Goal: Task Accomplishment & Management: Use online tool/utility

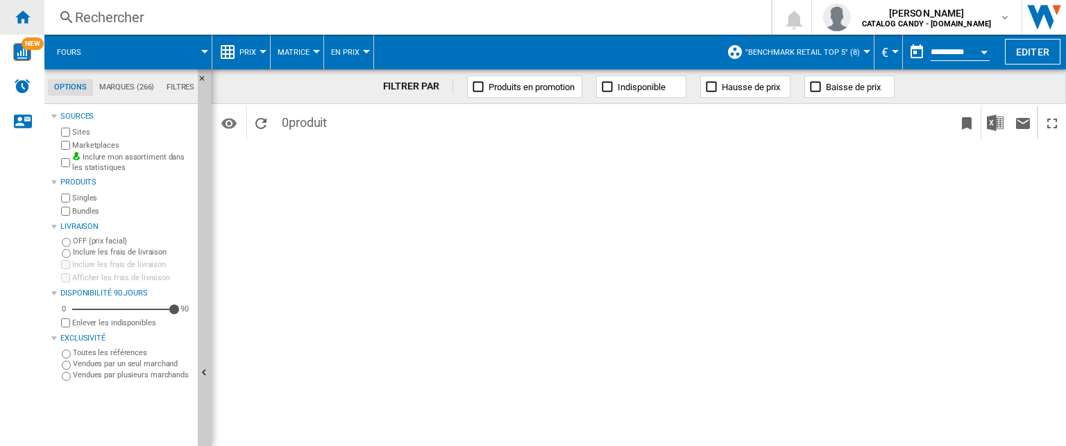
click at [22, 19] on ng-md-icon "Accueil" at bounding box center [22, 16] width 17 height 17
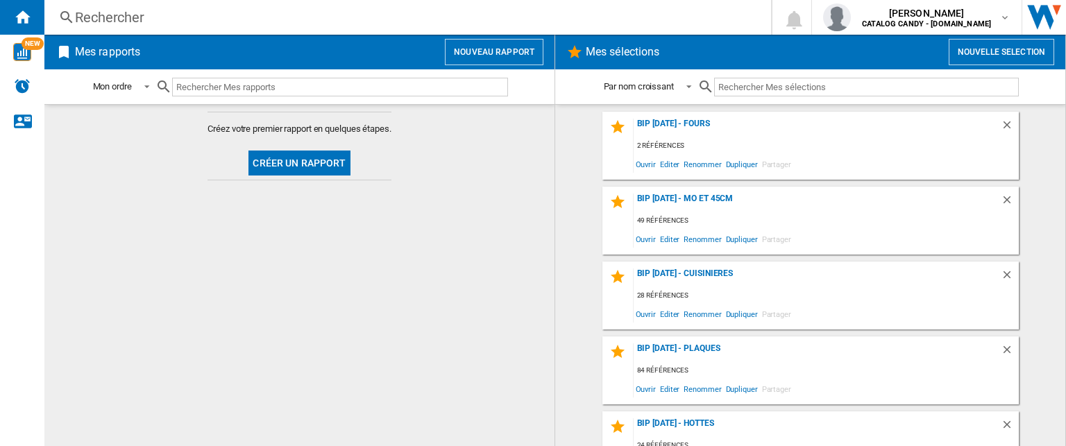
click at [480, 57] on button "Nouveau rapport" at bounding box center [494, 52] width 99 height 26
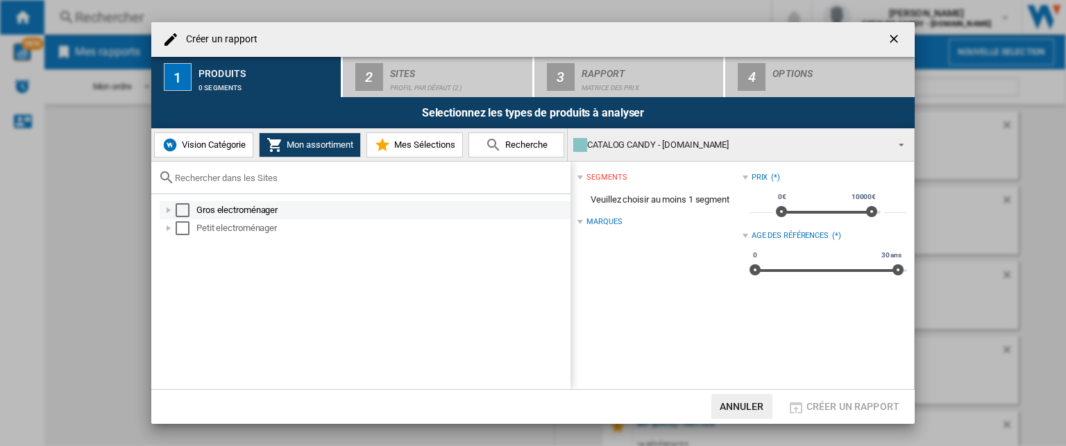
click at [169, 212] on div "Créer un ..." at bounding box center [169, 210] width 14 height 14
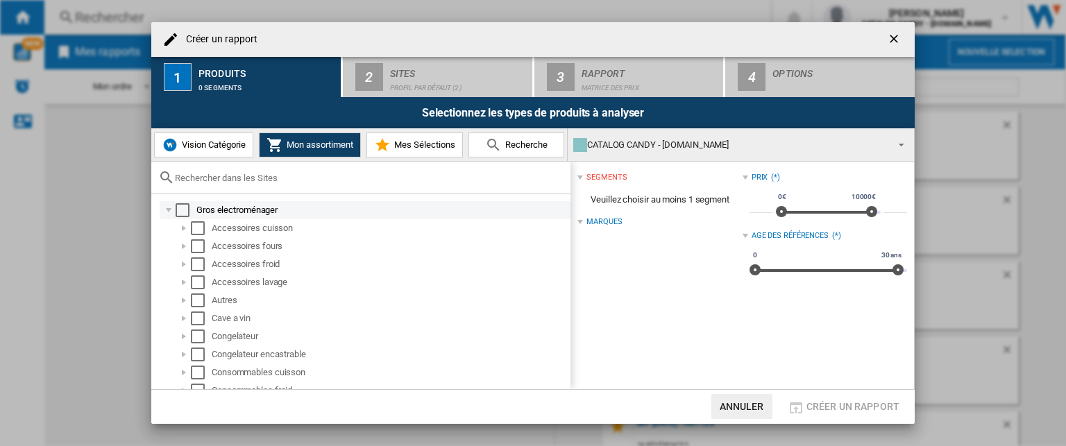
click at [169, 210] on div "Créer un ..." at bounding box center [169, 210] width 14 height 14
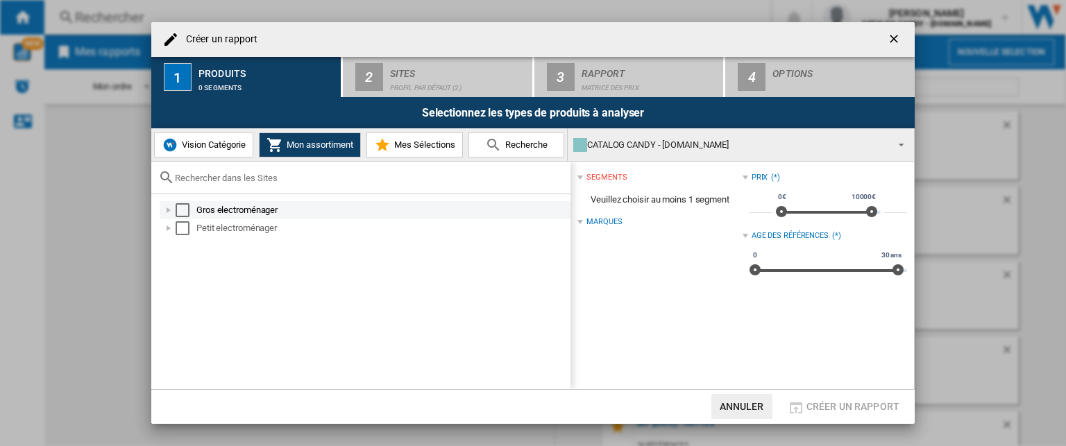
click at [171, 213] on div "Créer un ..." at bounding box center [169, 210] width 14 height 14
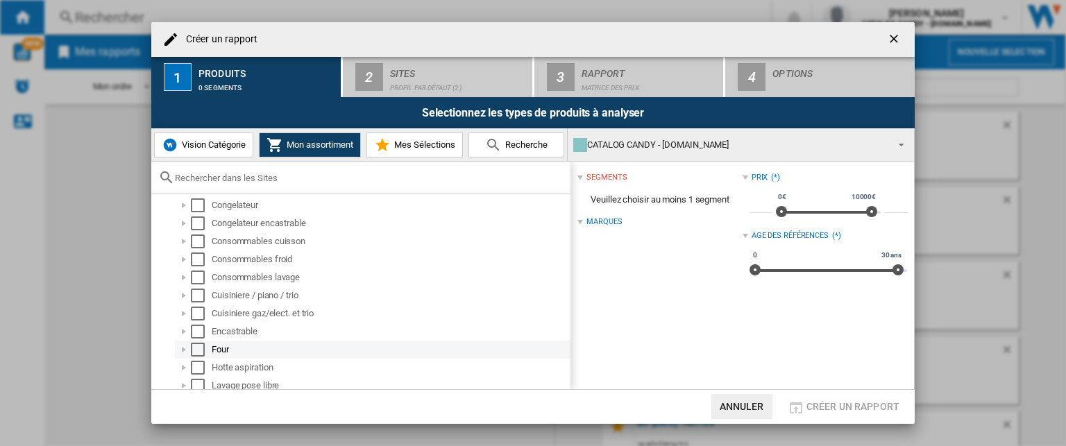
scroll to position [139, 0]
click at [180, 339] on div "Créer un ..." at bounding box center [184, 342] width 14 height 14
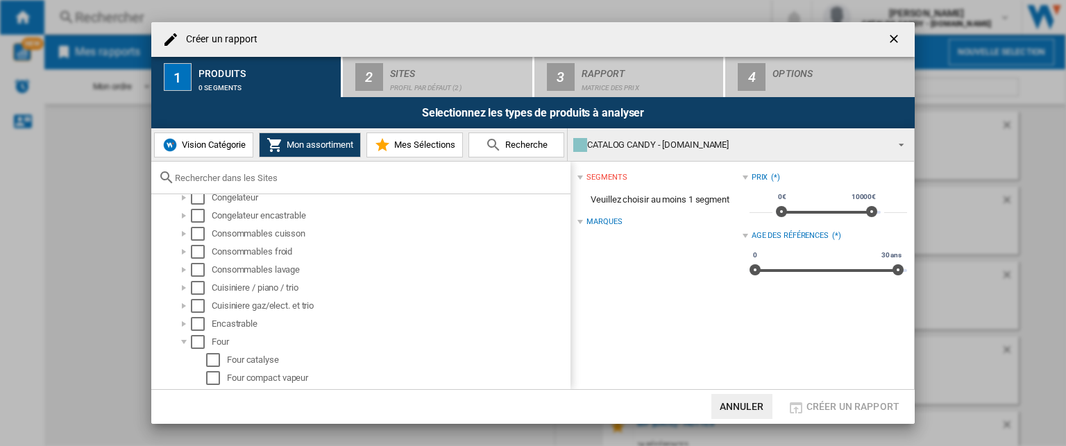
click at [205, 144] on span "Vision Catégorie" at bounding box center [211, 144] width 67 height 10
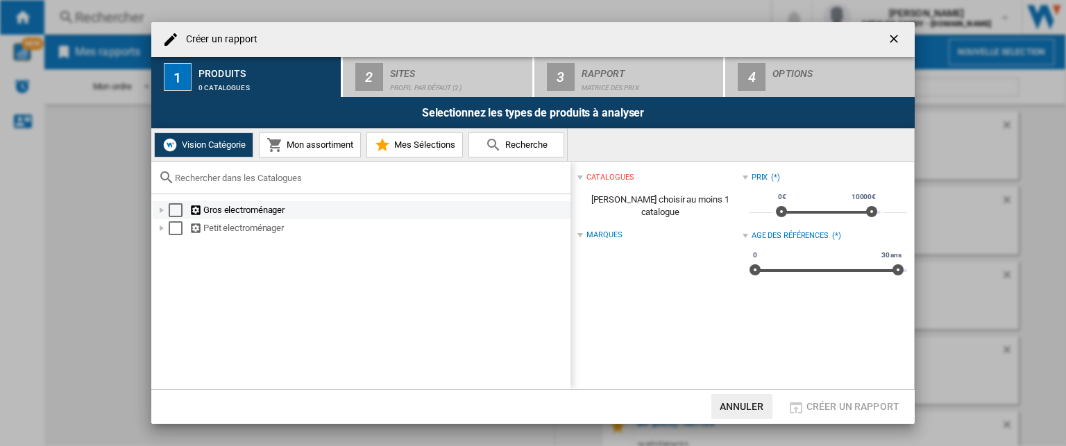
click at [161, 209] on div "Créer un ..." at bounding box center [162, 210] width 14 height 14
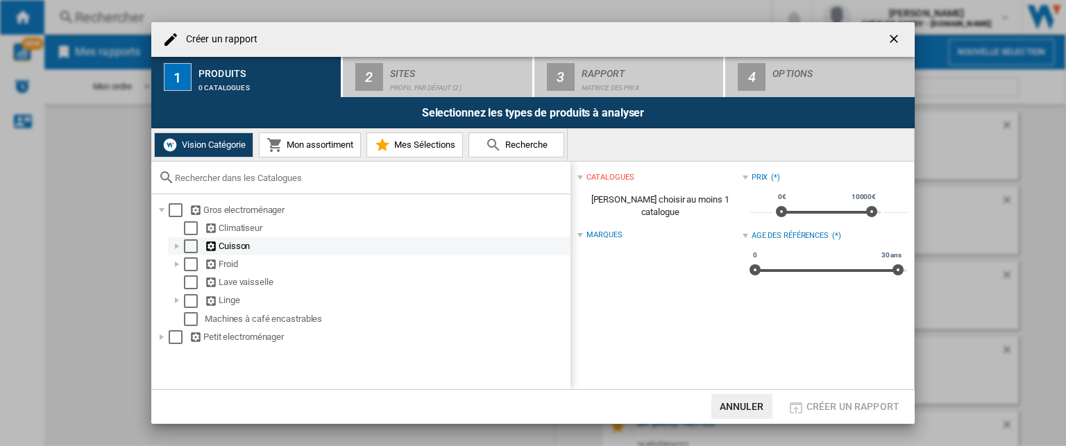
click at [178, 248] on div "Créer un ..." at bounding box center [177, 246] width 14 height 14
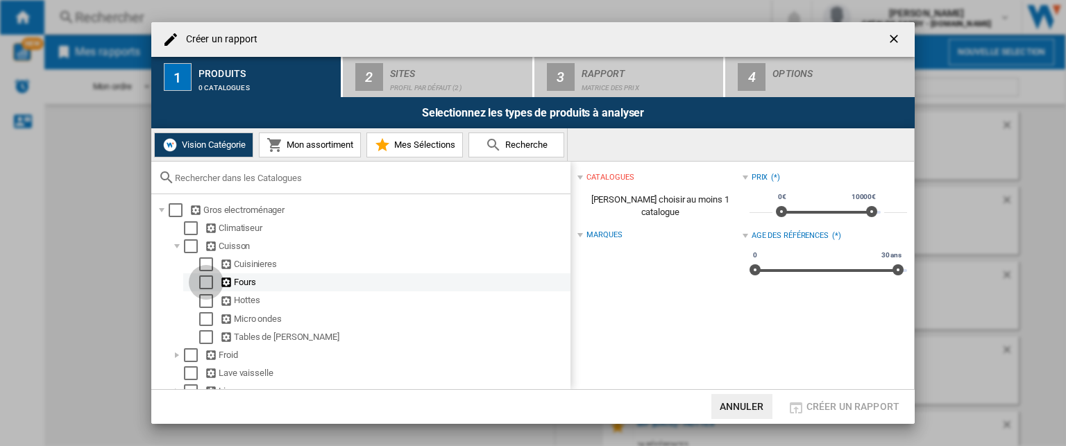
click at [208, 279] on div "Select" at bounding box center [206, 282] width 14 height 14
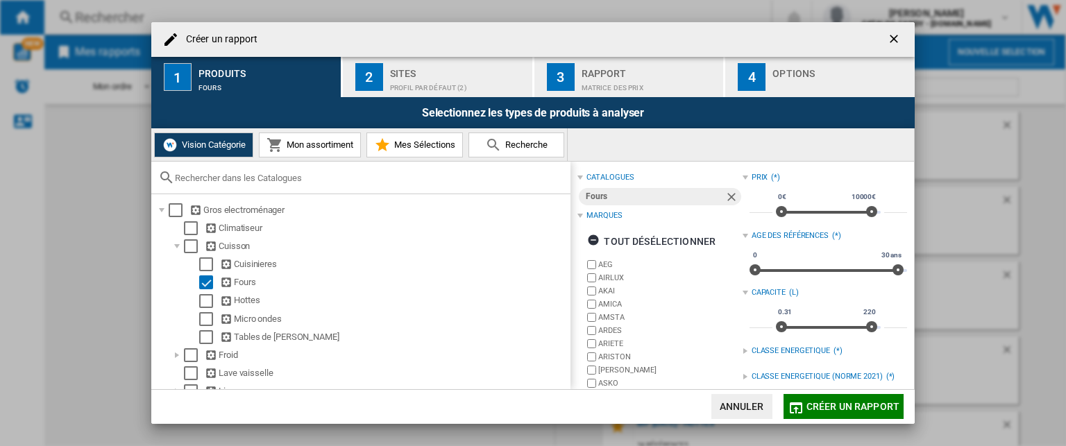
click at [402, 80] on div "Profil par défaut (2)" at bounding box center [458, 84] width 137 height 15
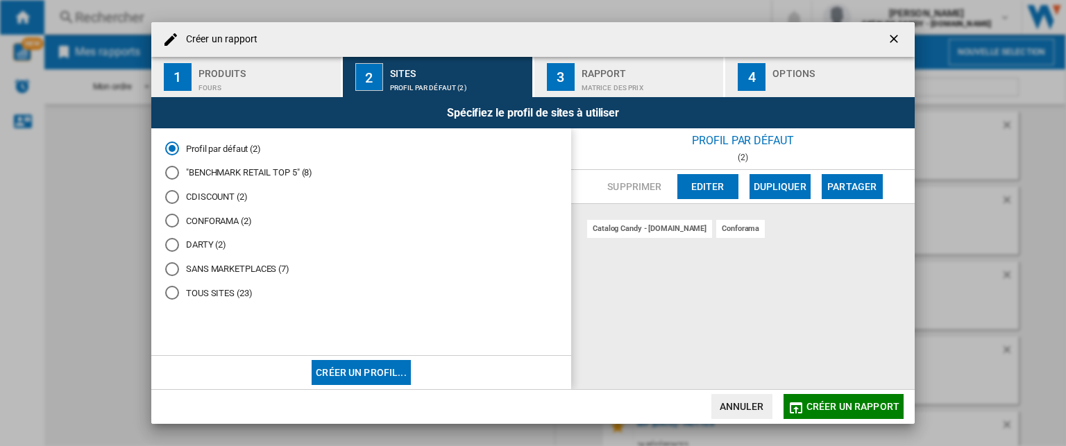
click at [171, 241] on div "DARTY (2)" at bounding box center [172, 245] width 14 height 14
click at [840, 407] on span "Créer un rapport" at bounding box center [852, 406] width 93 height 11
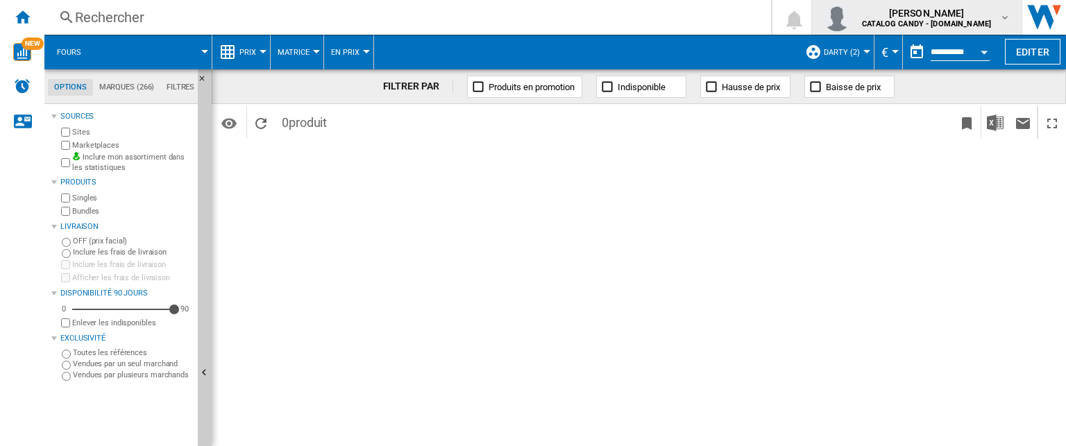
click at [926, 24] on b "CATALOG CANDY - HOOVER.FR" at bounding box center [926, 23] width 129 height 9
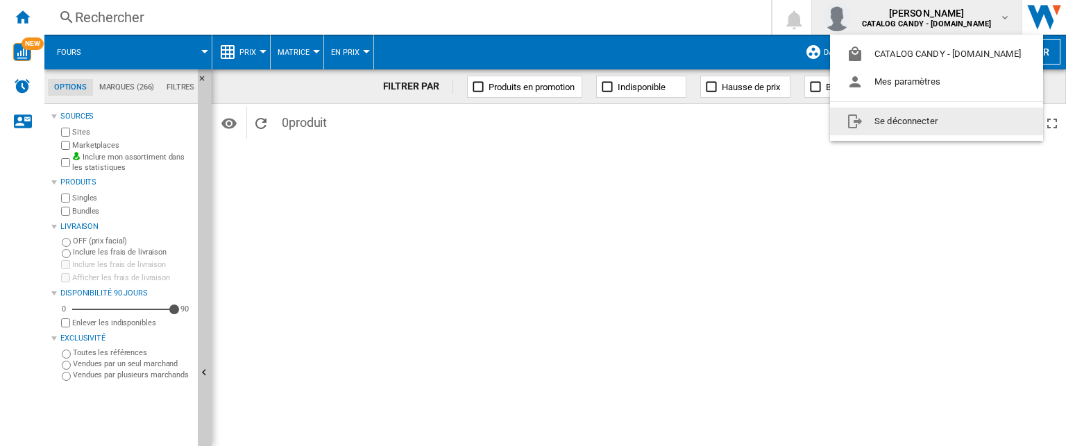
click at [904, 121] on button "Se déconnecter" at bounding box center [936, 122] width 213 height 28
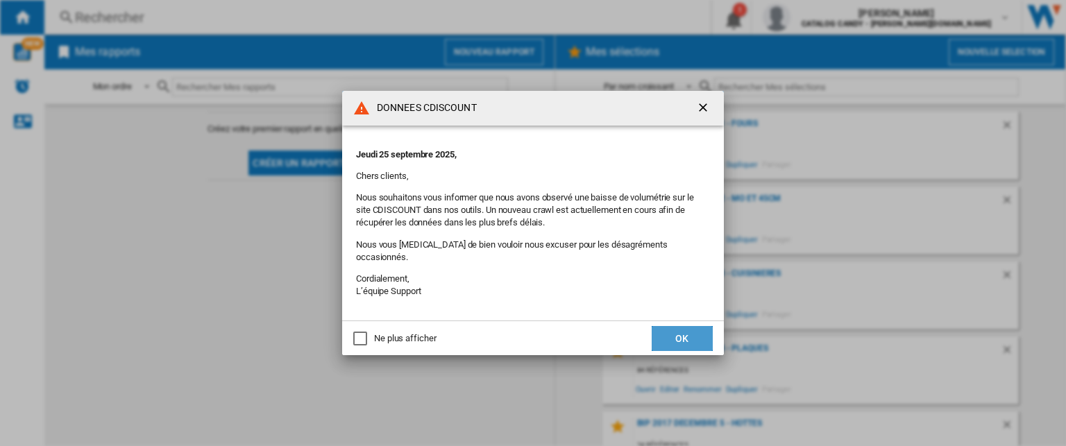
click at [673, 330] on button "OK" at bounding box center [682, 338] width 61 height 25
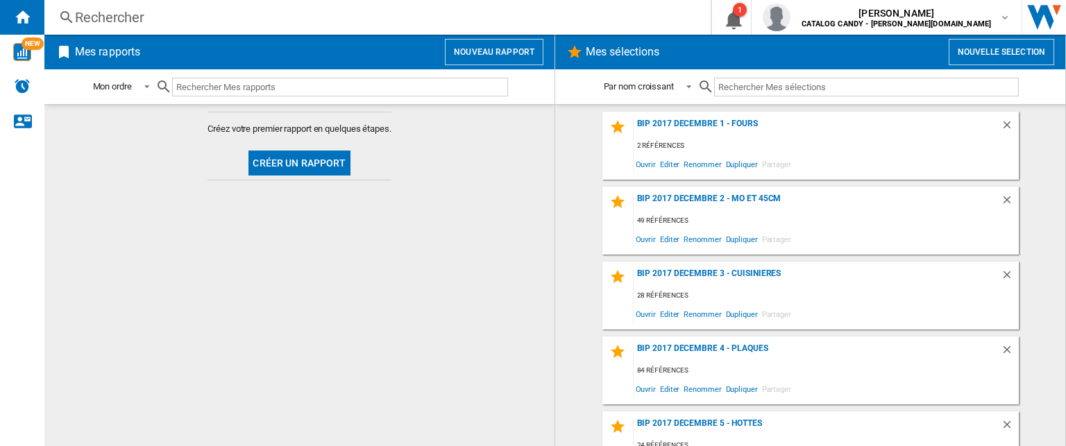
click at [277, 156] on button "Créer un rapport" at bounding box center [298, 163] width 101 height 25
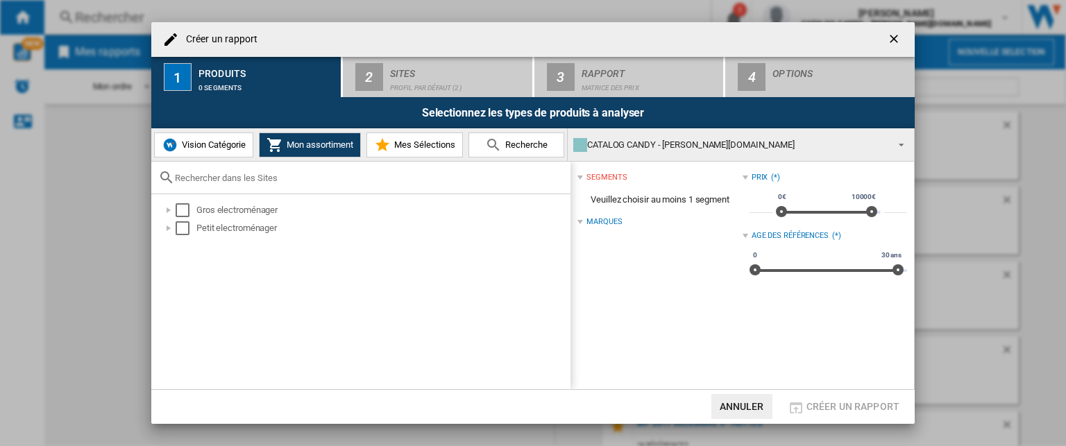
click at [198, 146] on span "Vision Catégorie" at bounding box center [211, 144] width 67 height 10
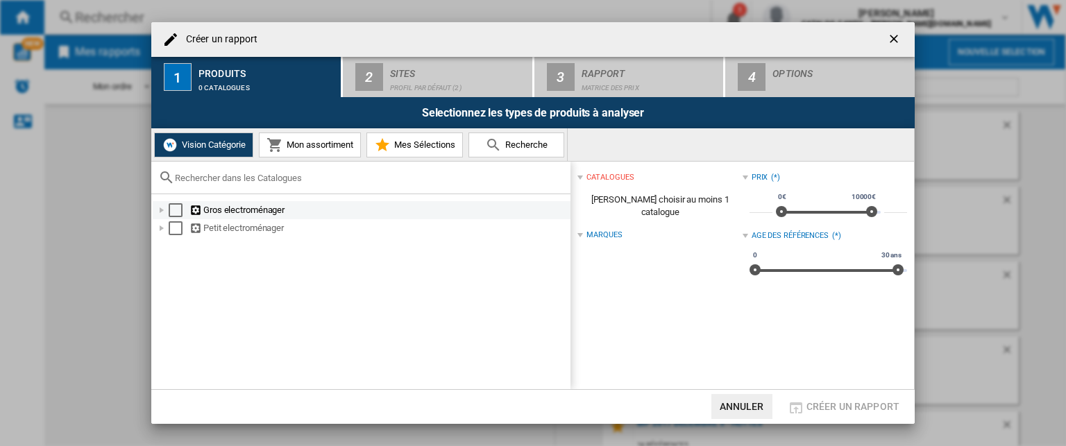
click at [175, 213] on div "Select" at bounding box center [176, 210] width 14 height 14
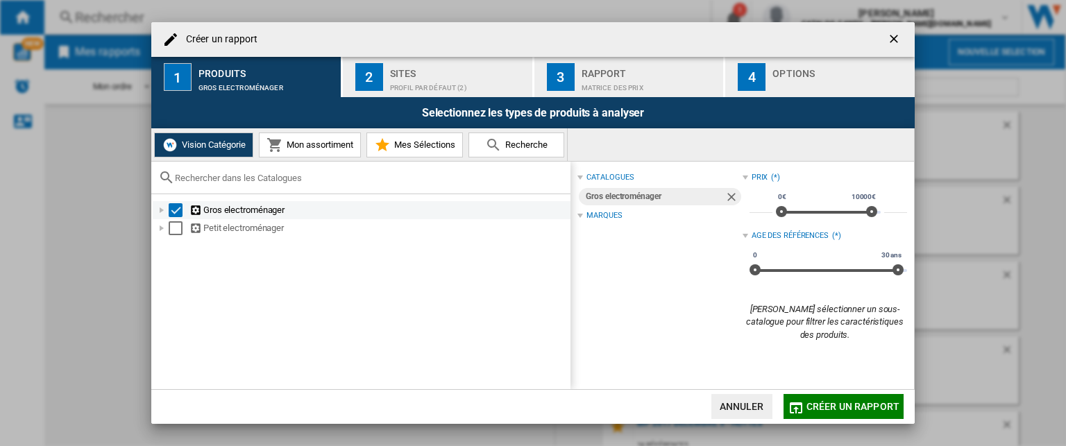
click at [175, 213] on div "Select" at bounding box center [176, 210] width 14 height 14
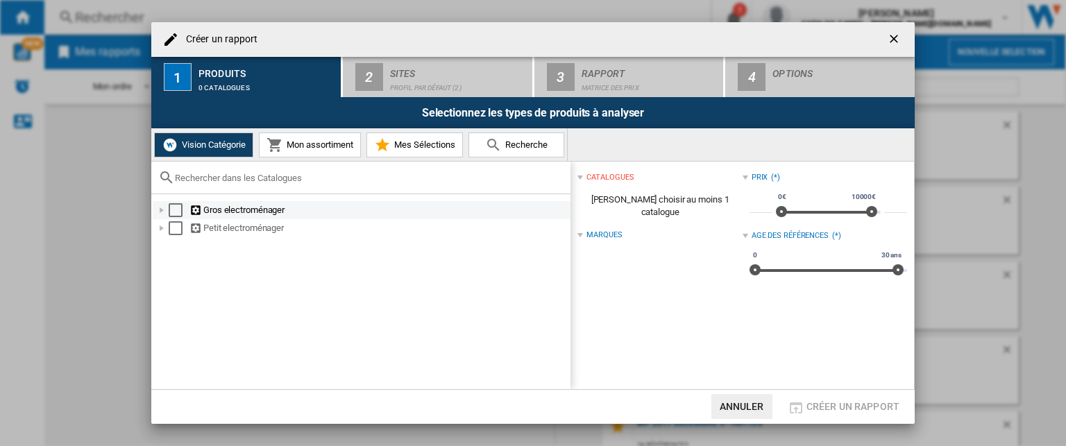
click at [164, 213] on div at bounding box center [162, 210] width 14 height 14
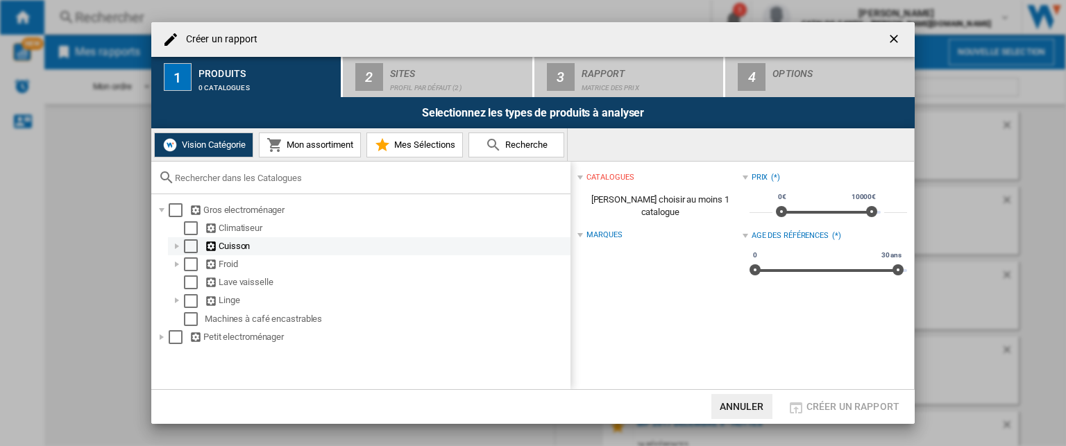
click at [178, 248] on div at bounding box center [177, 246] width 14 height 14
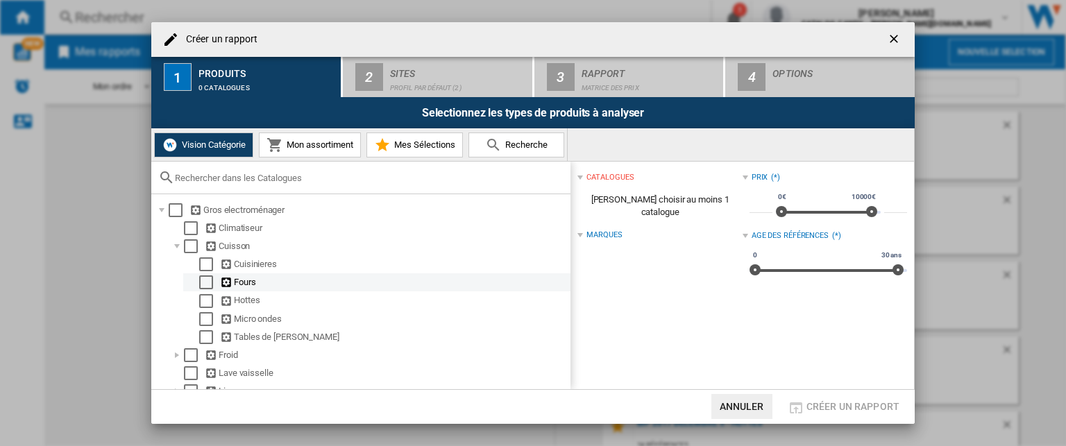
click at [207, 280] on div "Select" at bounding box center [206, 282] width 14 height 14
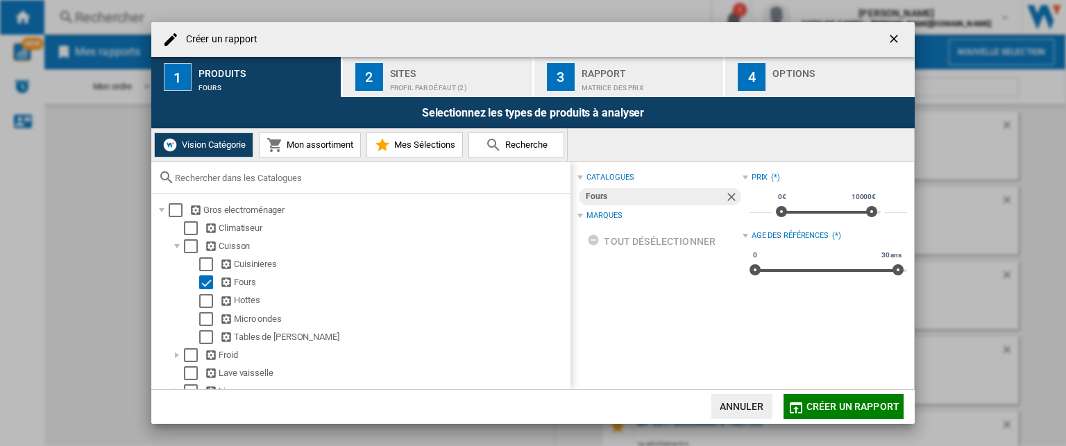
click at [383, 80] on button "2 Sites Profil par défaut (2)" at bounding box center [438, 77] width 191 height 40
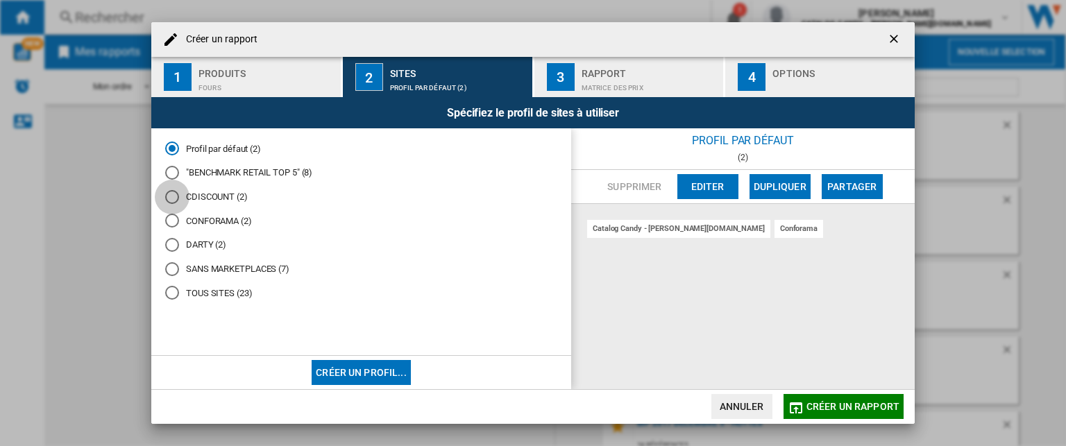
click at [172, 199] on div "CDISCOUNT (2)" at bounding box center [172, 197] width 14 height 14
click at [807, 402] on span "Créer un rapport" at bounding box center [852, 406] width 93 height 11
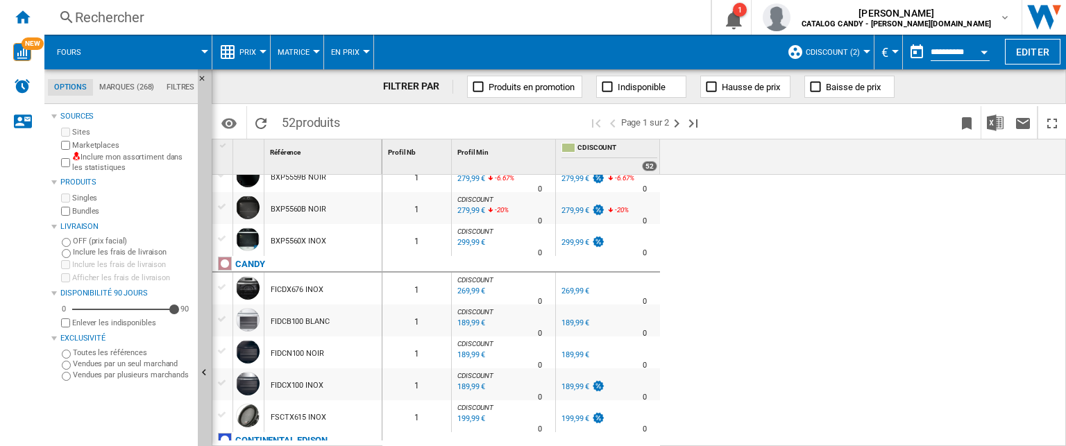
scroll to position [486, 0]
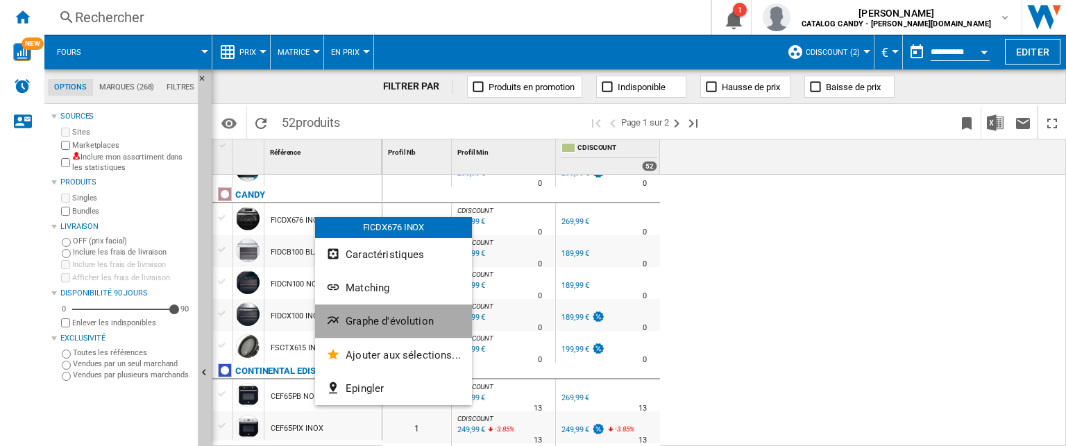
click at [394, 316] on span "Graphe d'évolution" at bounding box center [390, 321] width 88 height 12
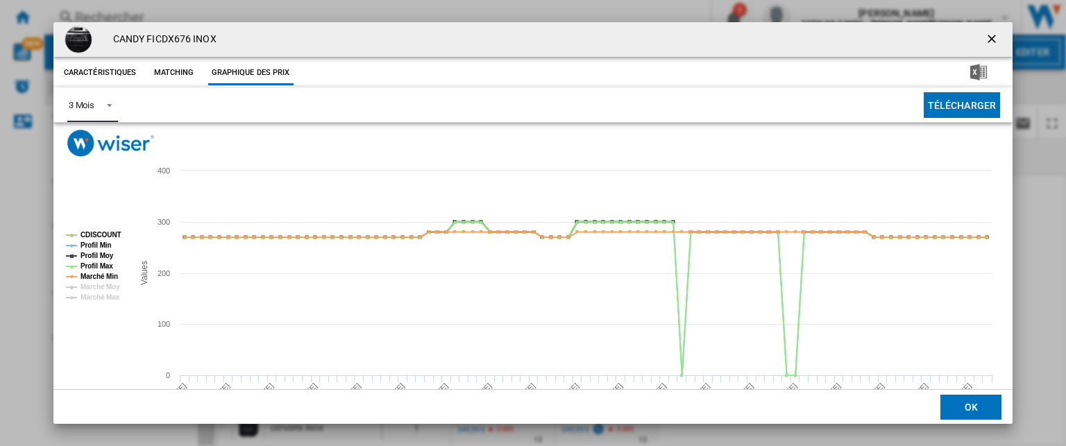
click at [99, 99] on span "Product popup" at bounding box center [105, 104] width 17 height 12
click at [94, 148] on md-option "6 Mois" at bounding box center [104, 138] width 94 height 33
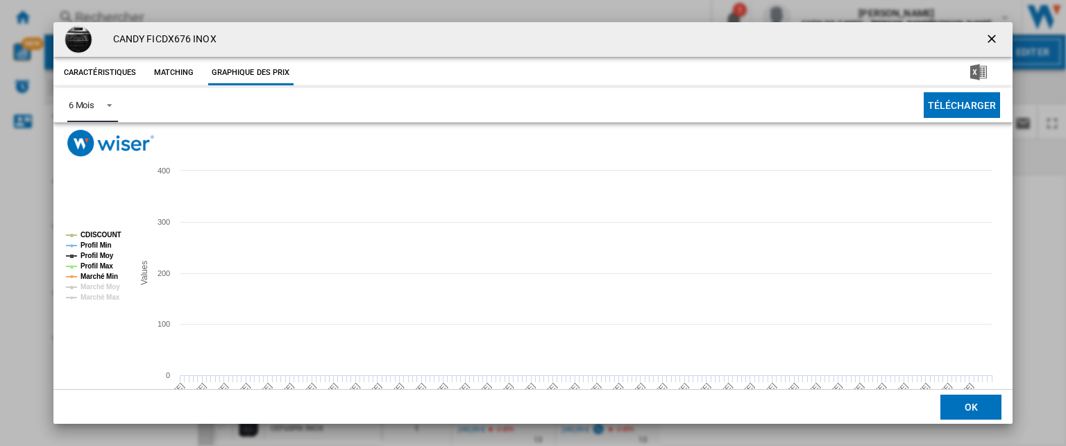
click at [94, 242] on tspan "Profil Min" at bounding box center [95, 245] width 31 height 8
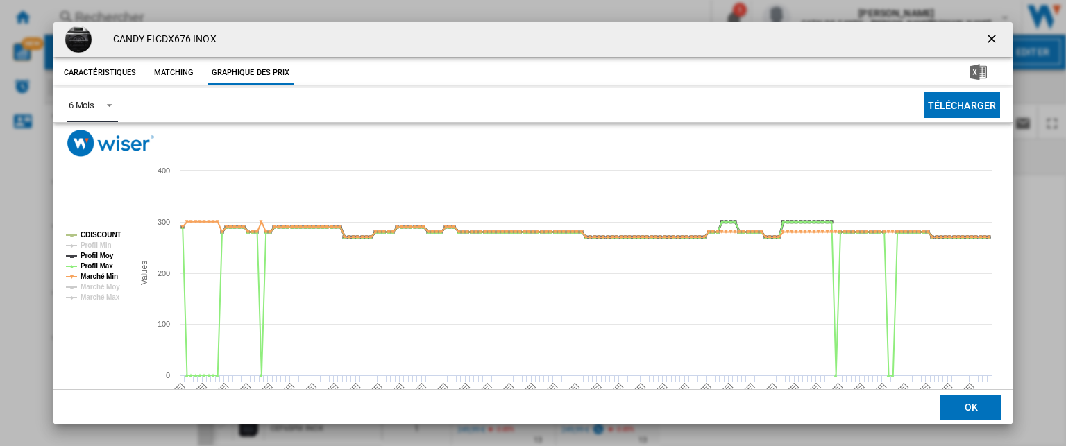
click at [99, 255] on tspan "Profil Moy" at bounding box center [96, 256] width 33 height 8
click at [102, 264] on tspan "Profil Max" at bounding box center [96, 266] width 33 height 8
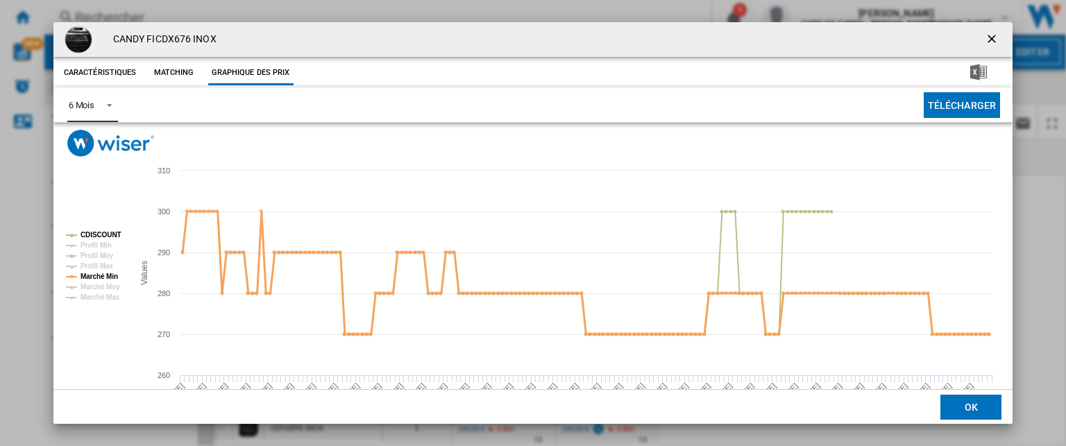
click at [103, 274] on tspan "Marché Min" at bounding box center [98, 277] width 37 height 8
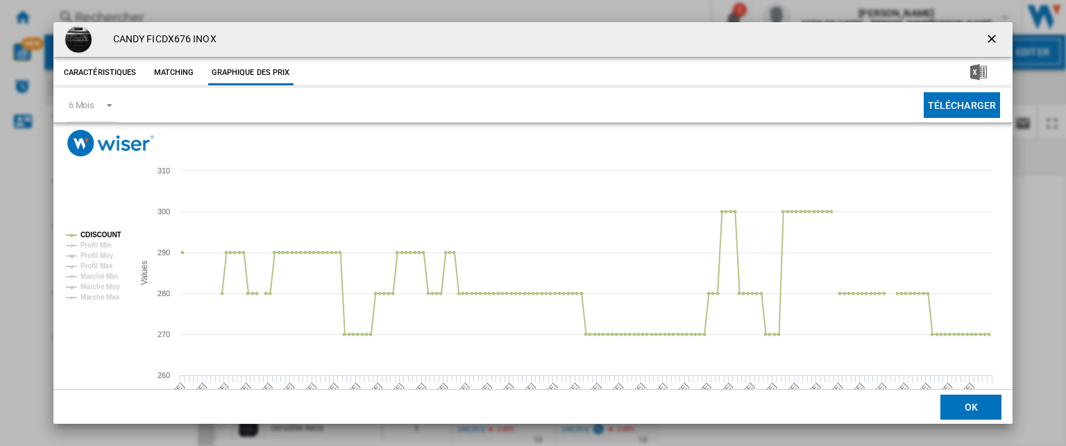
click at [985, 35] on ng-md-icon "getI18NText('BUTTONS.CLOSE_DIALOG')" at bounding box center [993, 40] width 17 height 17
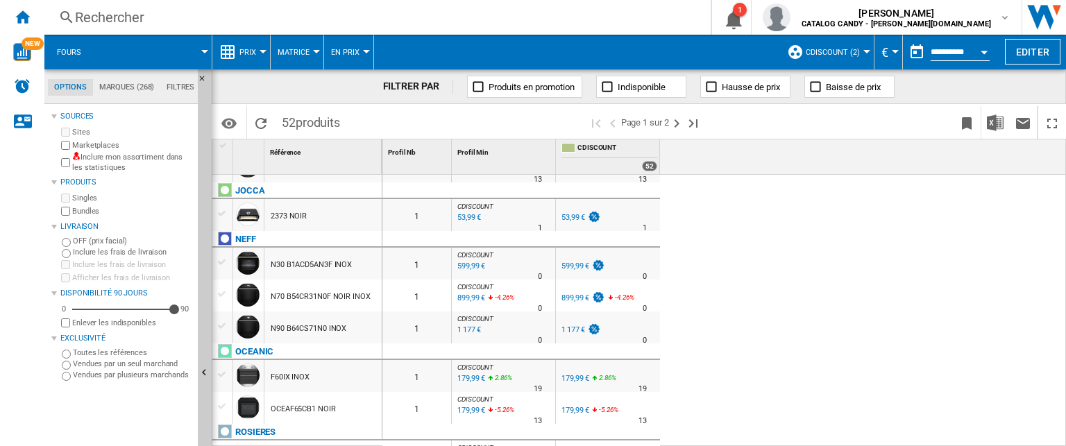
scroll to position [1330, 0]
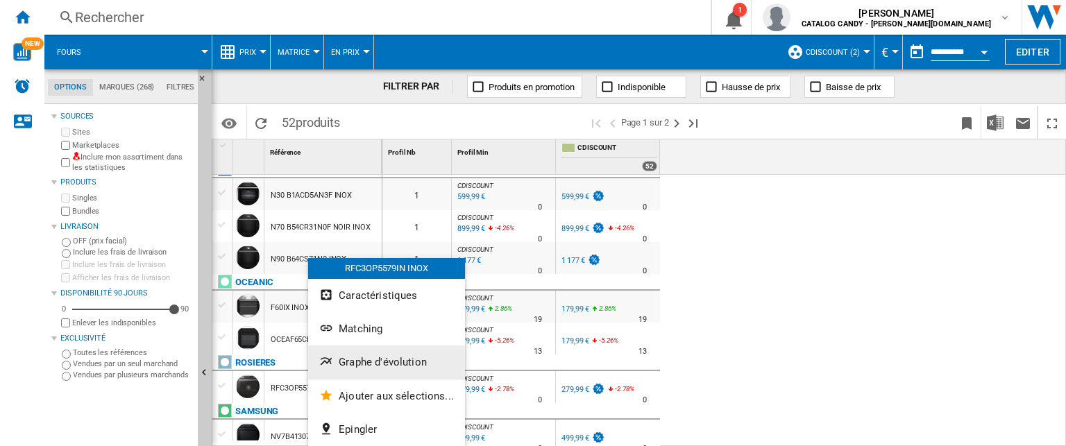
click at [387, 365] on span "Graphe d'évolution" at bounding box center [383, 362] width 88 height 12
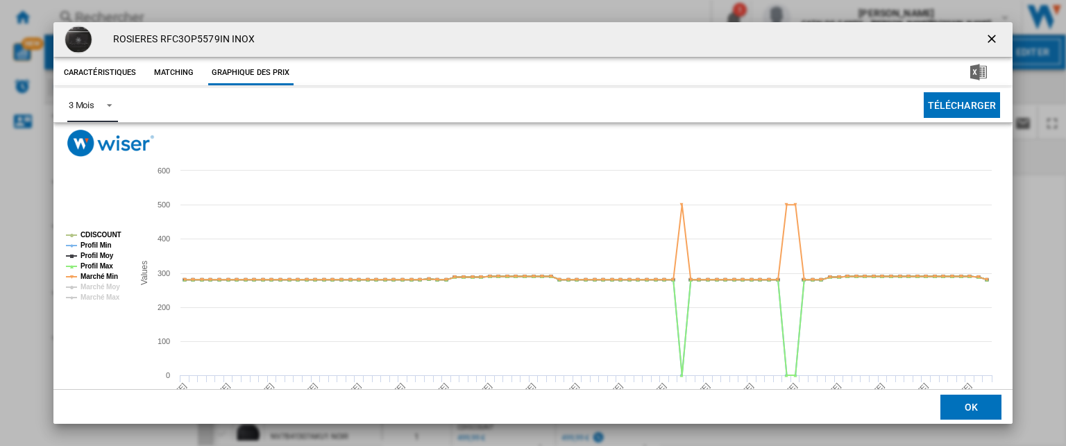
click at [107, 108] on span "Product popup" at bounding box center [105, 104] width 17 height 12
click at [104, 145] on md-option "6 Mois" at bounding box center [104, 138] width 94 height 33
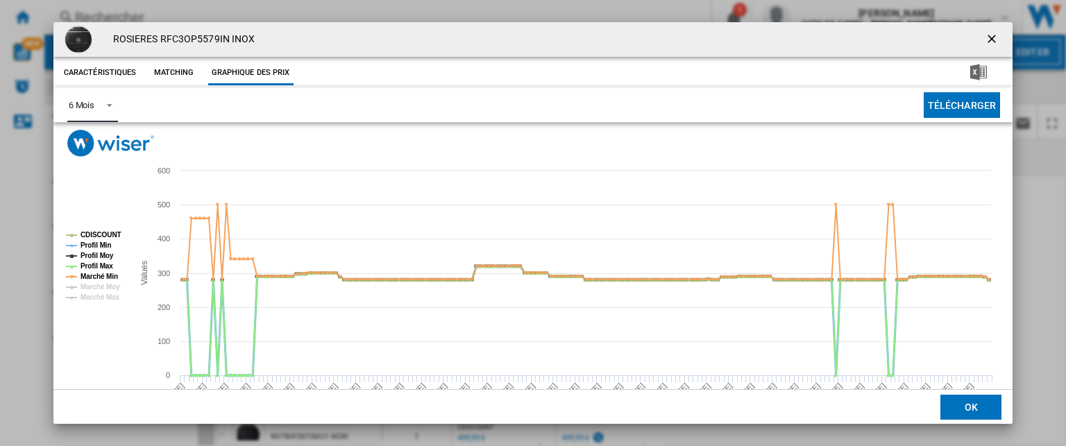
click at [94, 244] on tspan "Profil Min" at bounding box center [95, 245] width 31 height 8
click at [94, 255] on tspan "Profil Moy" at bounding box center [96, 256] width 33 height 8
click at [95, 259] on tspan "Profil Moy" at bounding box center [96, 256] width 33 height 8
click at [95, 273] on tspan "Marché Min" at bounding box center [98, 277] width 37 height 8
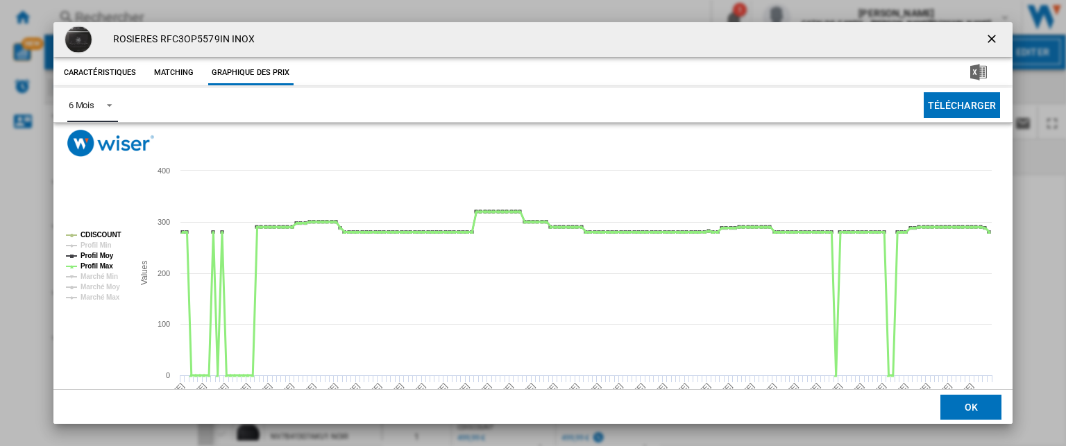
click at [97, 264] on tspan "Profil Max" at bounding box center [96, 266] width 33 height 8
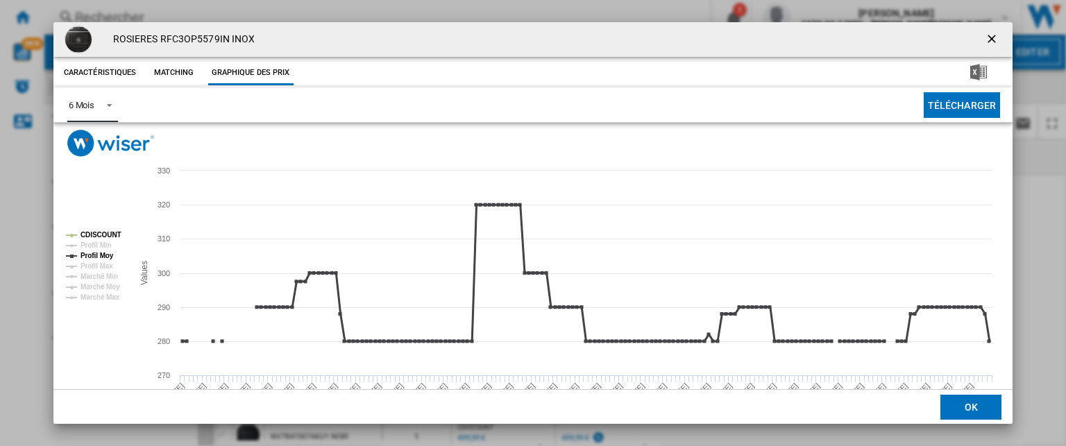
click at [100, 253] on tspan "Profil Moy" at bounding box center [96, 256] width 33 height 8
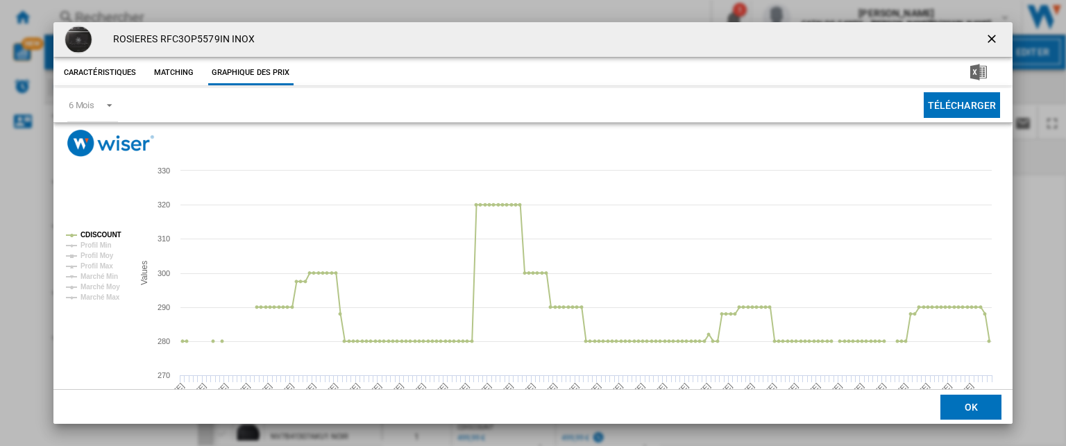
click at [985, 41] on ng-md-icon "getI18NText('BUTTONS.CLOSE_DIALOG')" at bounding box center [993, 40] width 17 height 17
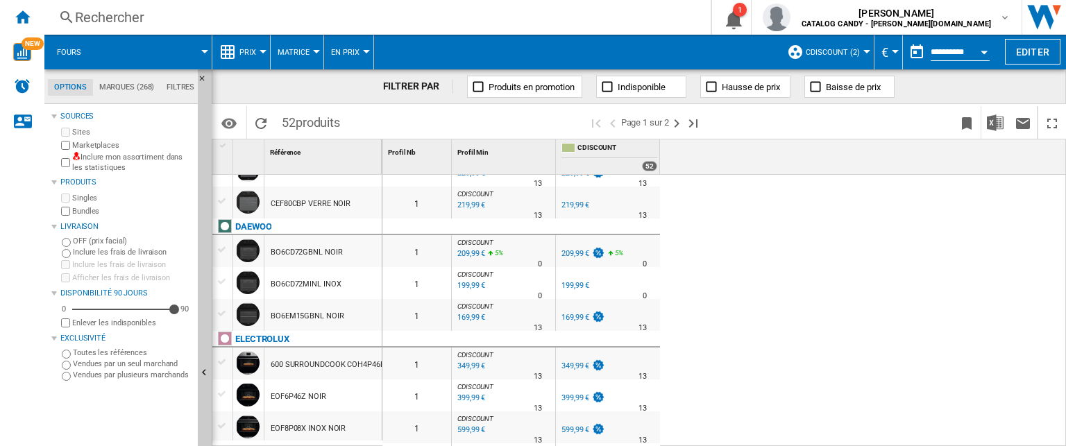
scroll to position [0, 0]
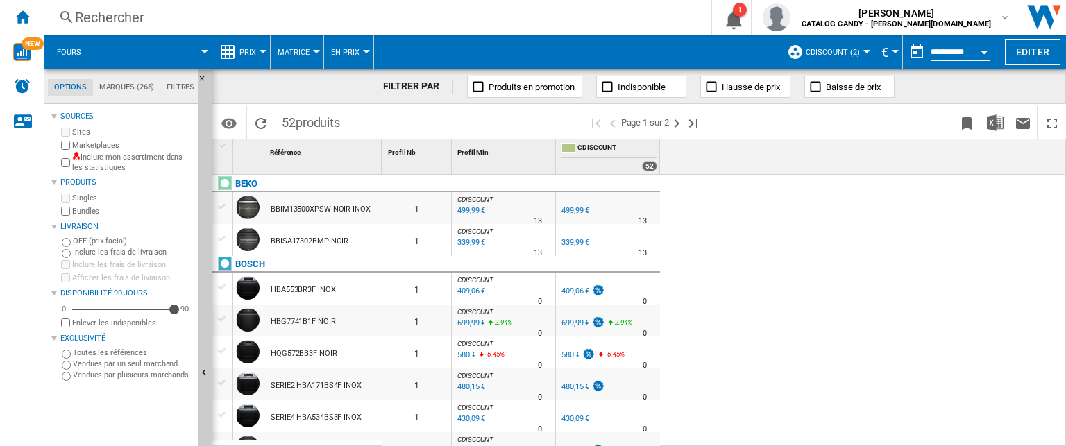
click at [256, 54] on button "Prix" at bounding box center [251, 52] width 24 height 35
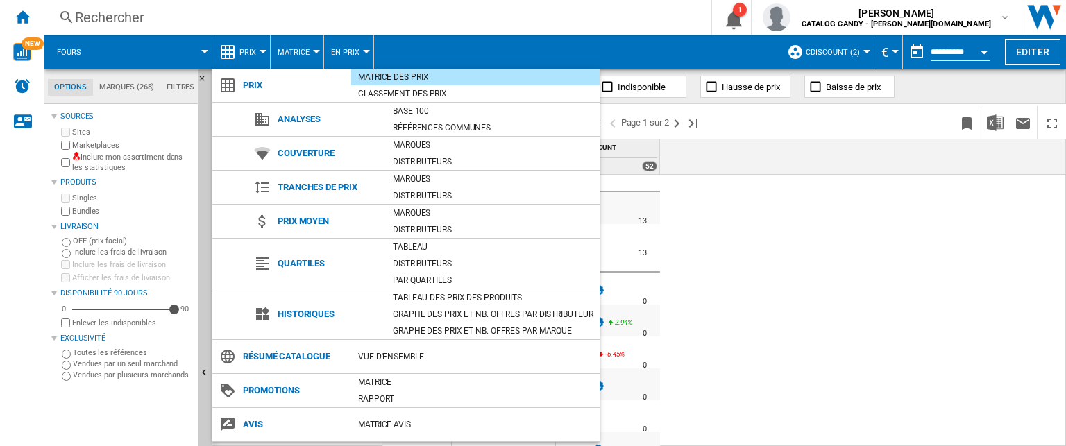
click at [814, 241] on md-backdrop at bounding box center [533, 223] width 1066 height 446
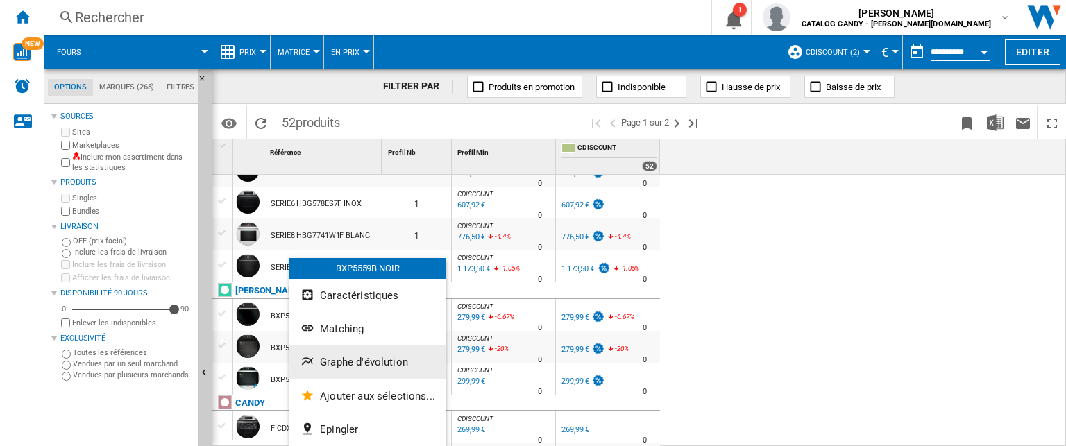
click at [353, 358] on span "Graphe d'évolution" at bounding box center [364, 362] width 88 height 12
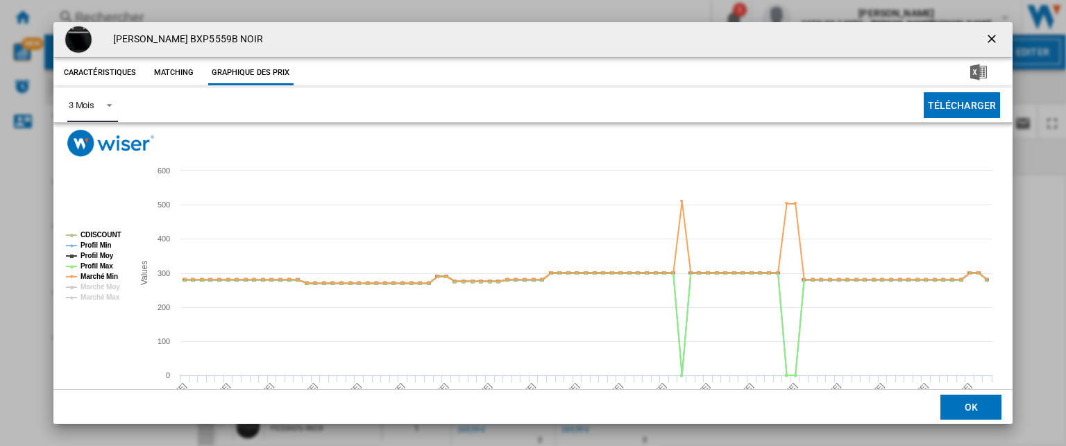
click at [86, 100] on div "3 Mois" at bounding box center [82, 105] width 26 height 10
click at [100, 147] on md-option "6 Mois" at bounding box center [104, 138] width 94 height 33
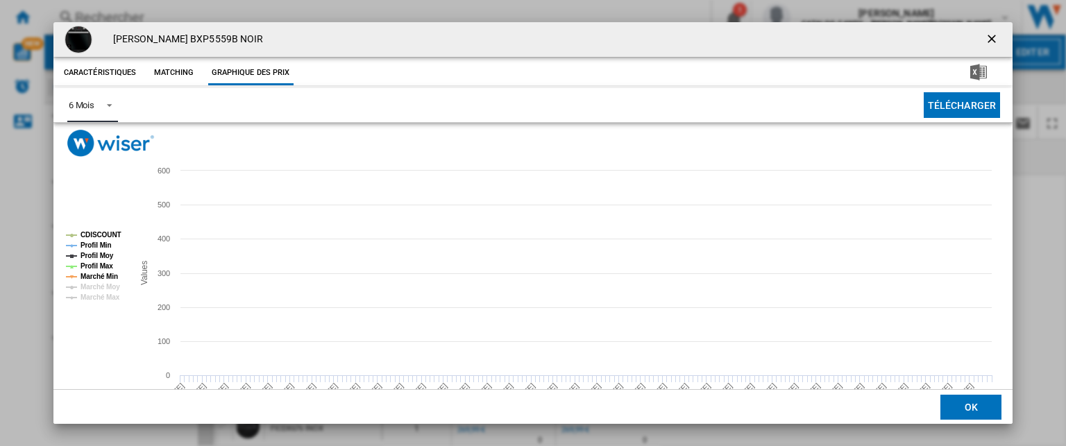
click at [99, 246] on tspan "Profil Min" at bounding box center [95, 245] width 31 height 8
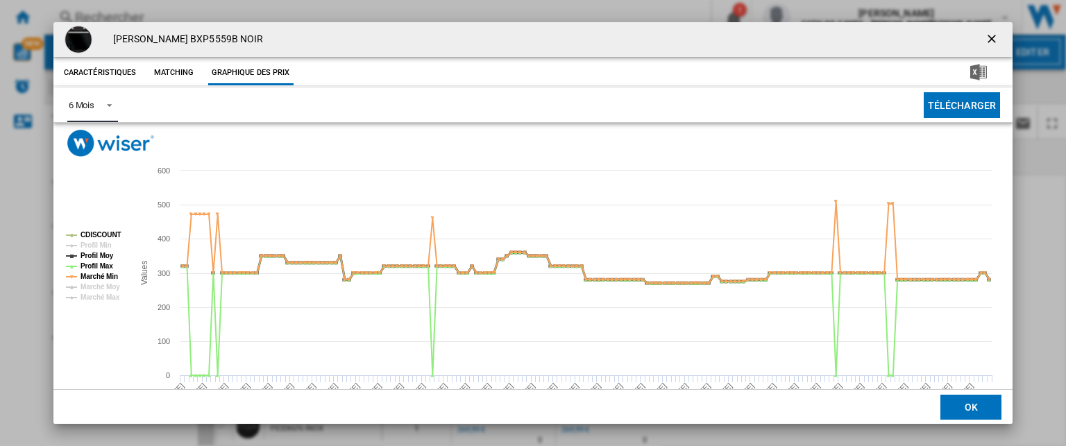
click at [99, 255] on tspan "Profil Moy" at bounding box center [96, 256] width 33 height 8
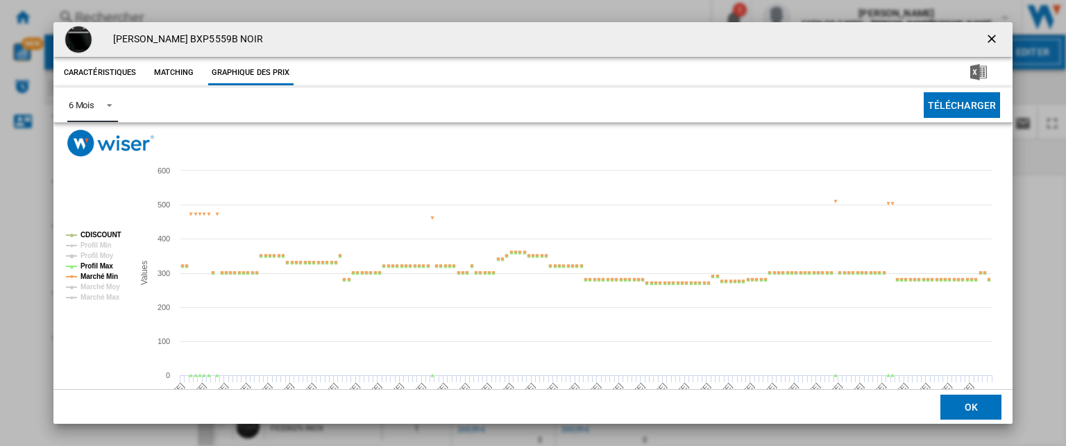
click at [99, 266] on tspan "Profil Max" at bounding box center [96, 266] width 33 height 8
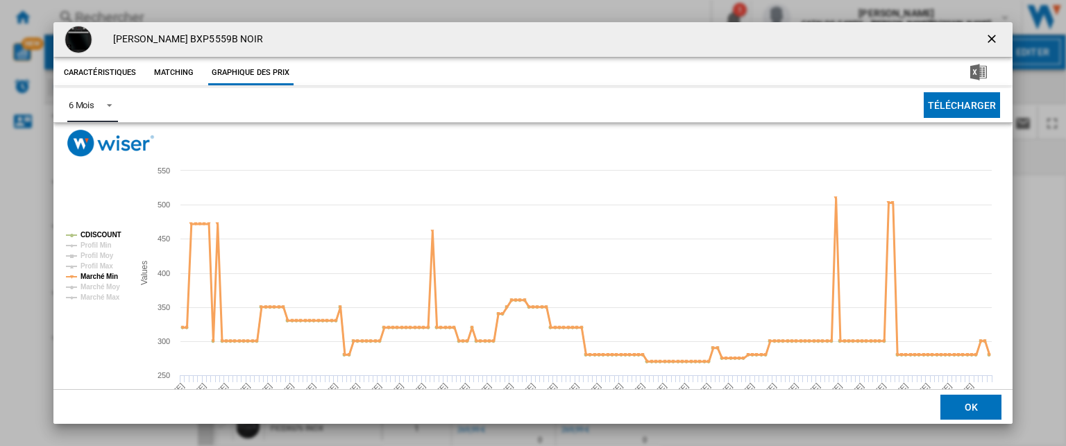
click at [101, 277] on tspan "Marché Min" at bounding box center [98, 277] width 37 height 8
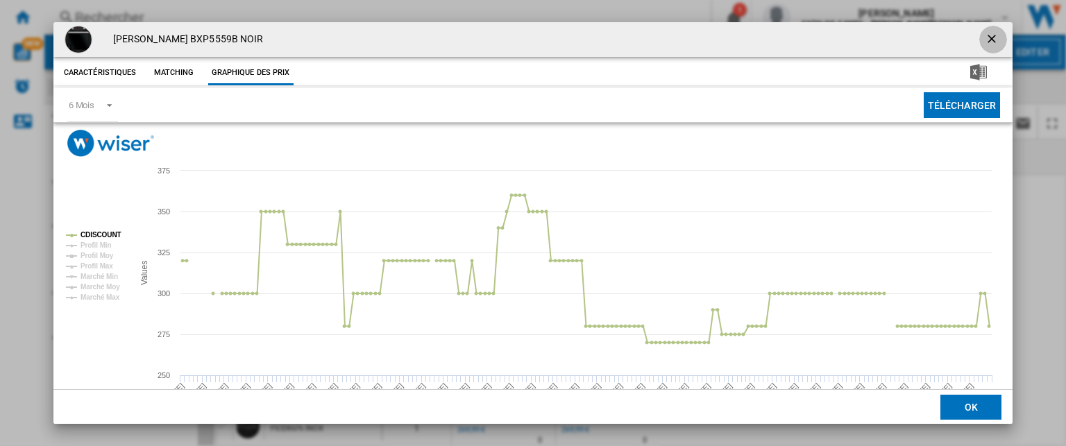
click at [985, 33] on ng-md-icon "getI18NText('BUTTONS.CLOSE_DIALOG')" at bounding box center [993, 40] width 17 height 17
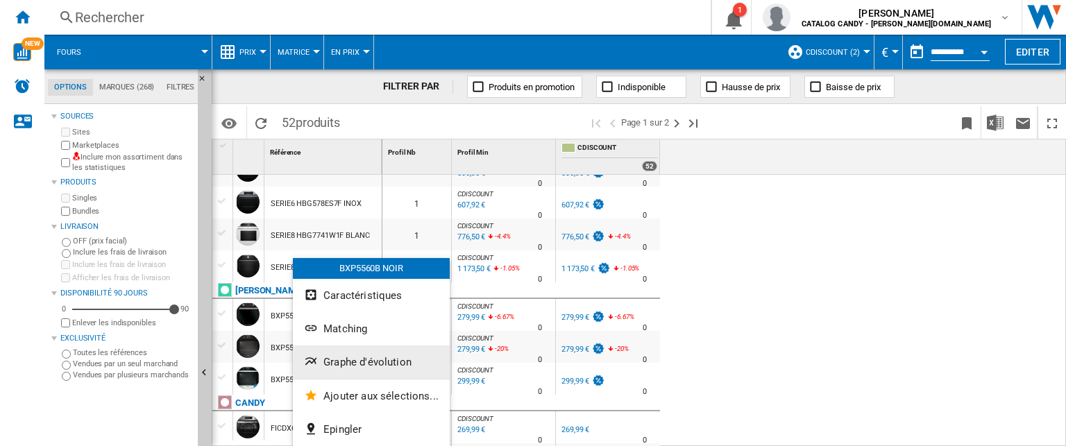
click at [337, 359] on span "Graphe d'évolution" at bounding box center [367, 362] width 88 height 12
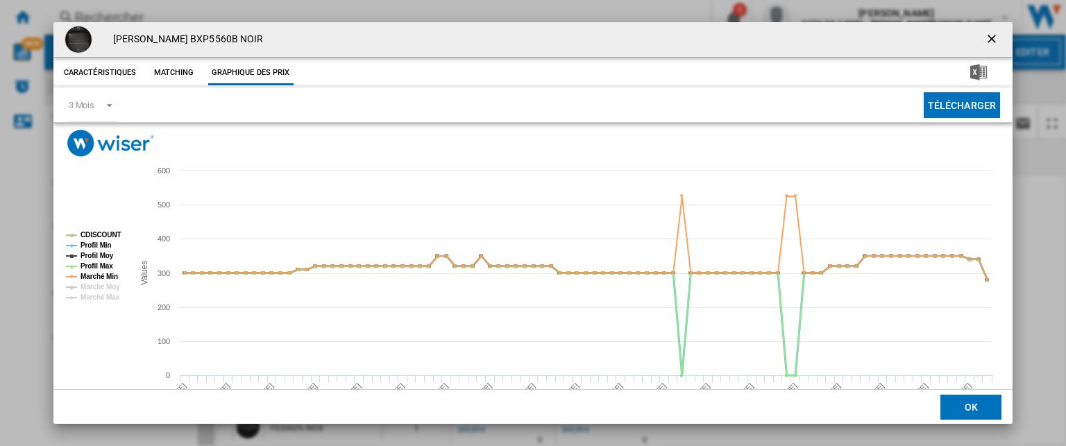
click at [99, 247] on tspan "Profil Min" at bounding box center [95, 245] width 31 height 8
drag, startPoint x: 98, startPoint y: 253, endPoint x: 100, endPoint y: 263, distance: 9.9
click at [98, 254] on tspan "Profil Moy" at bounding box center [96, 256] width 33 height 8
click at [100, 263] on tspan "Profil Max" at bounding box center [96, 266] width 33 height 8
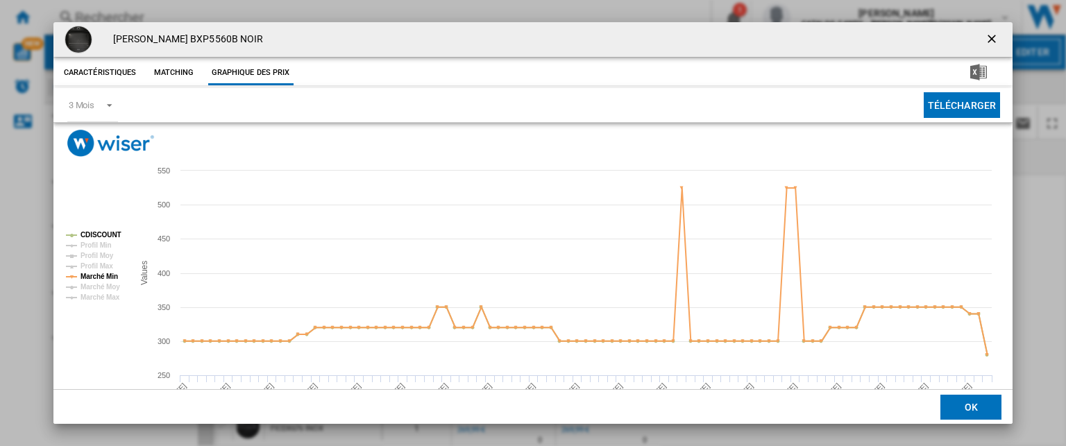
click at [101, 269] on tspan "Profil Max" at bounding box center [96, 266] width 33 height 8
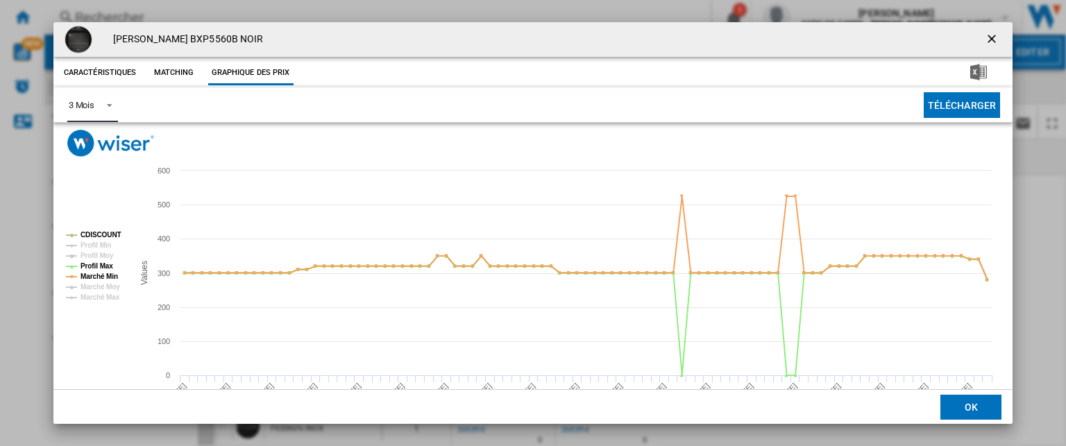
click at [80, 100] on div "3 Mois" at bounding box center [82, 105] width 26 height 10
click at [111, 141] on md-option "6 Mois" at bounding box center [104, 138] width 94 height 33
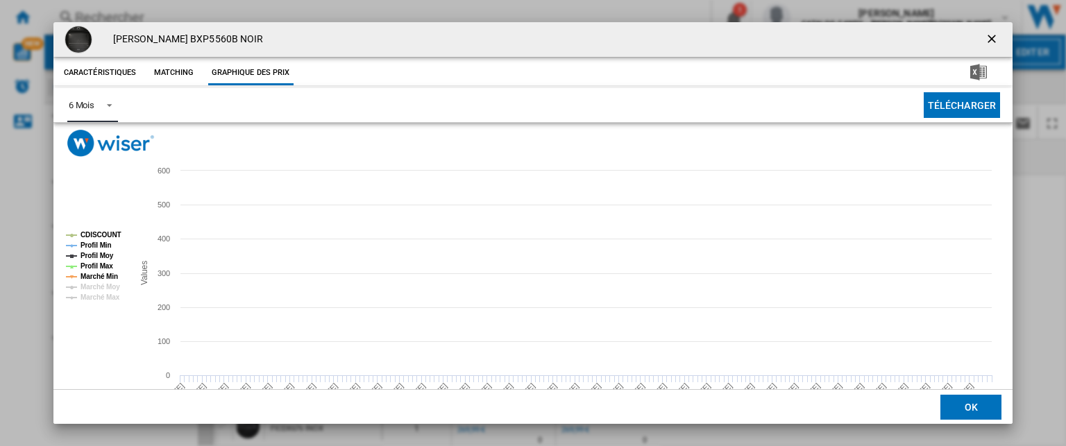
click at [96, 252] on tspan "Profil Moy" at bounding box center [96, 256] width 33 height 8
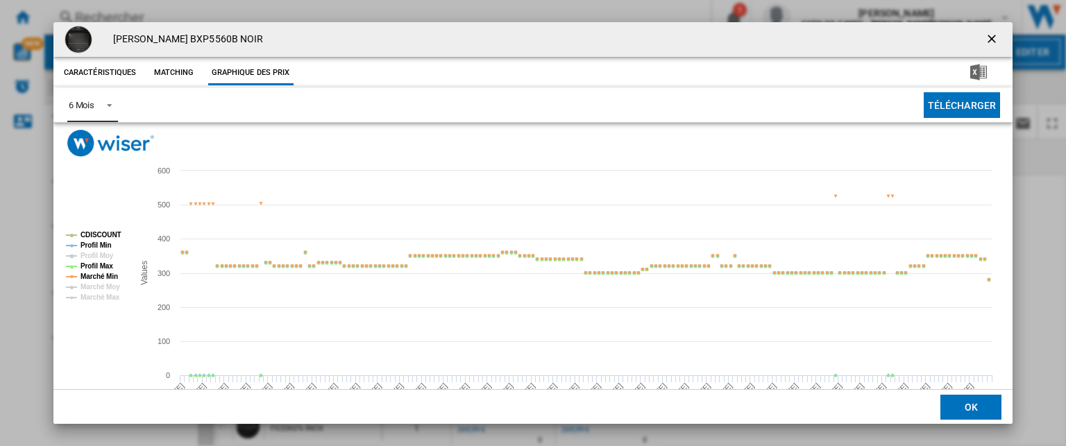
click at [98, 257] on tspan "Profil Moy" at bounding box center [96, 256] width 33 height 8
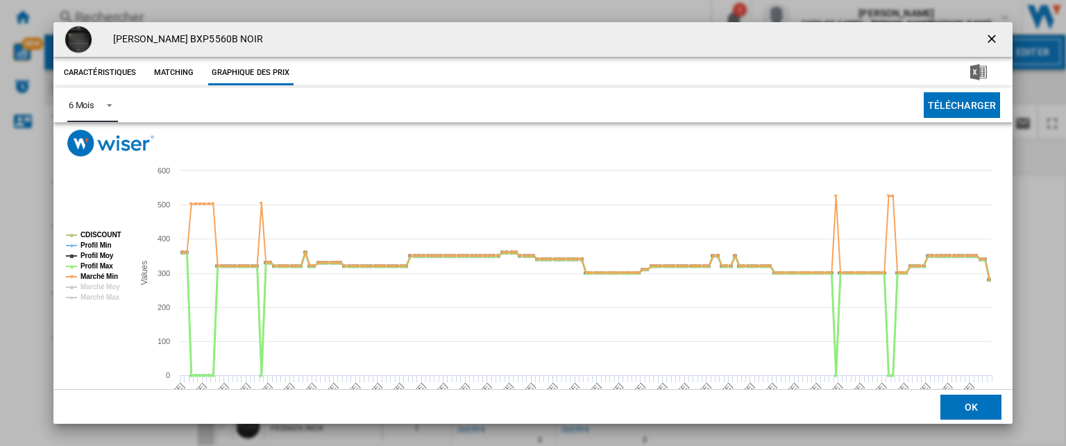
click at [98, 266] on tspan "Profil Max" at bounding box center [96, 266] width 33 height 8
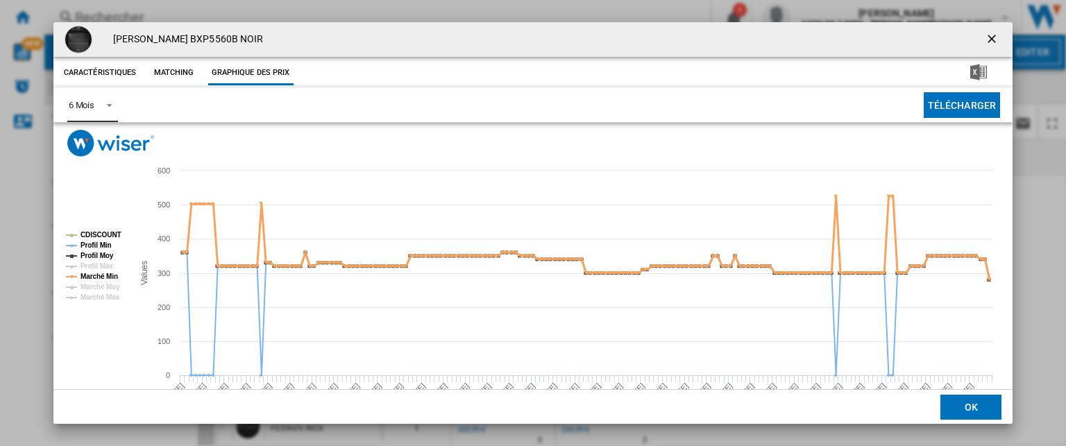
click at [99, 273] on tspan "Marché Min" at bounding box center [98, 277] width 37 height 8
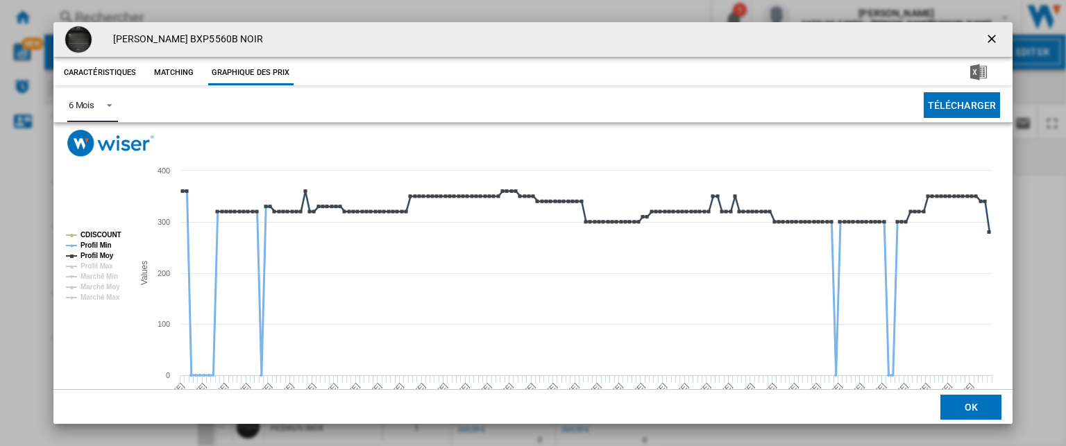
click at [100, 249] on tspan "Profil Min" at bounding box center [95, 245] width 31 height 8
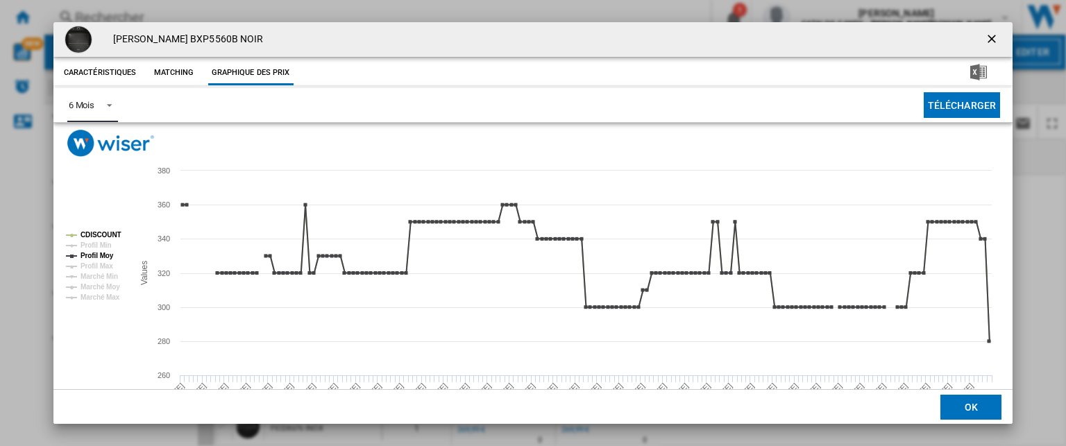
click at [101, 241] on tspan "Profil Min" at bounding box center [95, 245] width 31 height 8
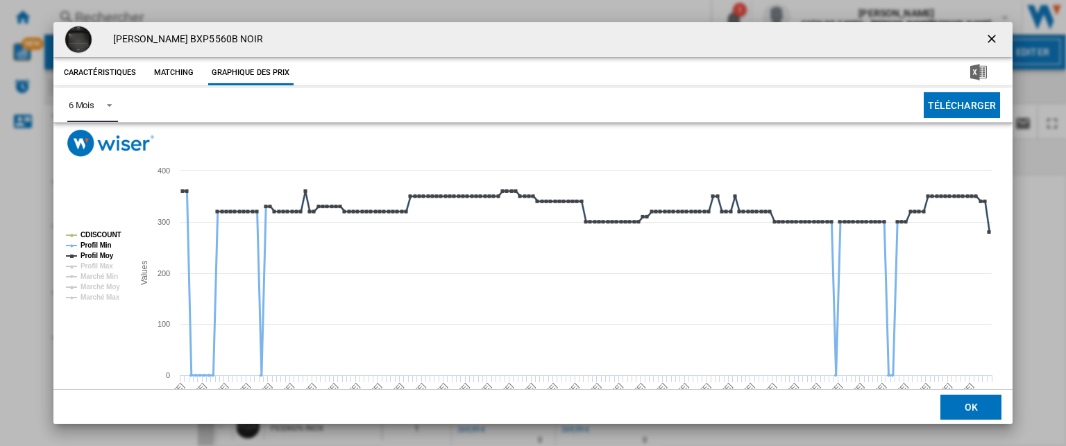
click at [100, 249] on tspan "Profil Min" at bounding box center [95, 245] width 31 height 8
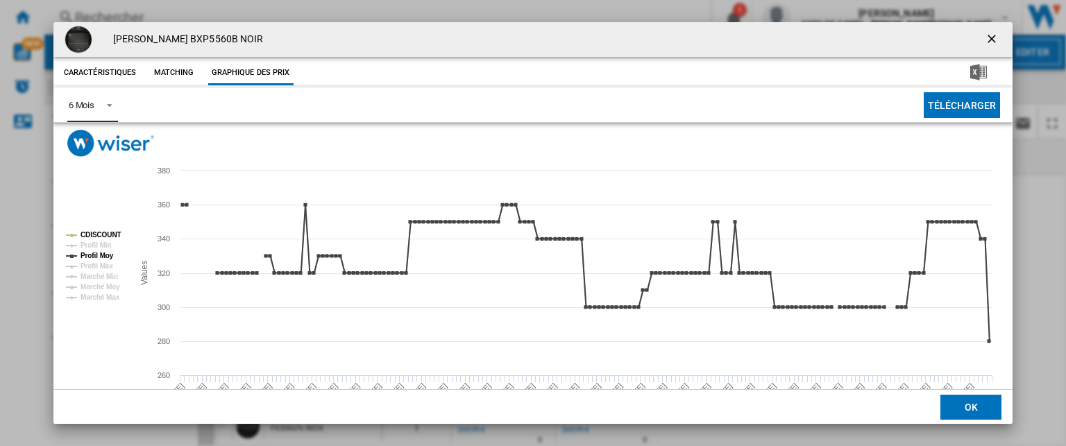
click at [101, 244] on tspan "Profil Min" at bounding box center [95, 245] width 31 height 8
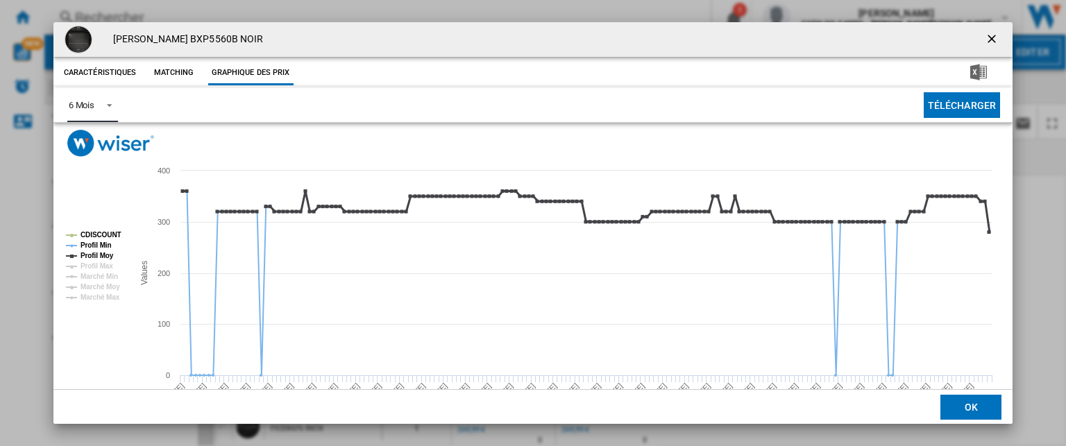
click at [101, 254] on tspan "Profil Moy" at bounding box center [96, 256] width 33 height 8
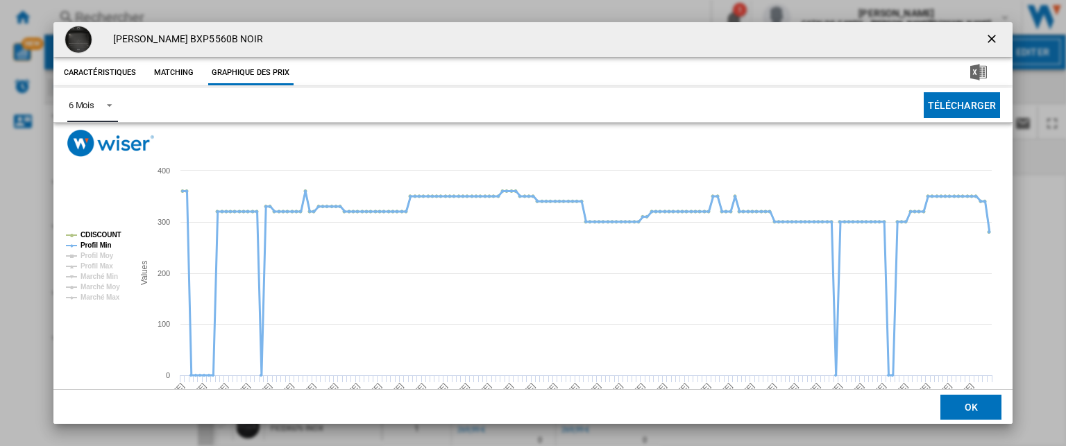
click at [103, 248] on tspan "Profil Min" at bounding box center [95, 245] width 31 height 8
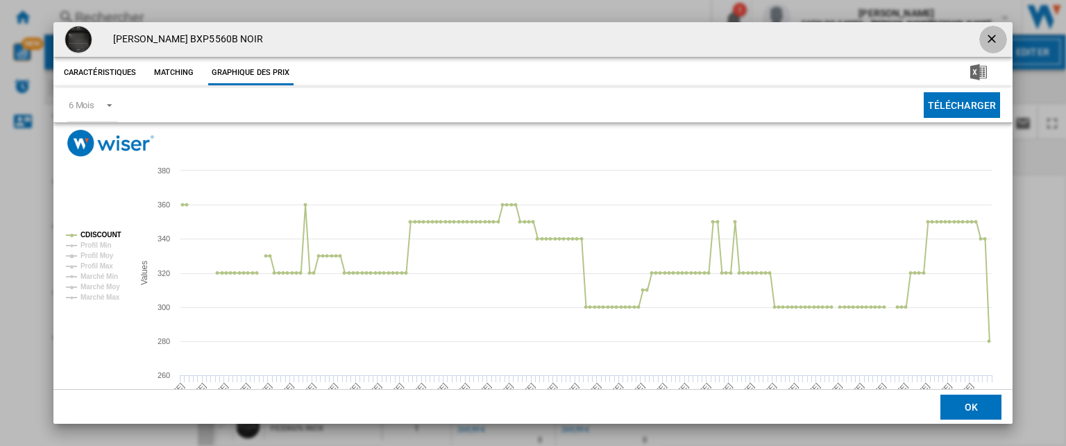
click at [987, 39] on ng-md-icon "getI18NText('BUTTONS.CLOSE_DIALOG')" at bounding box center [993, 40] width 17 height 17
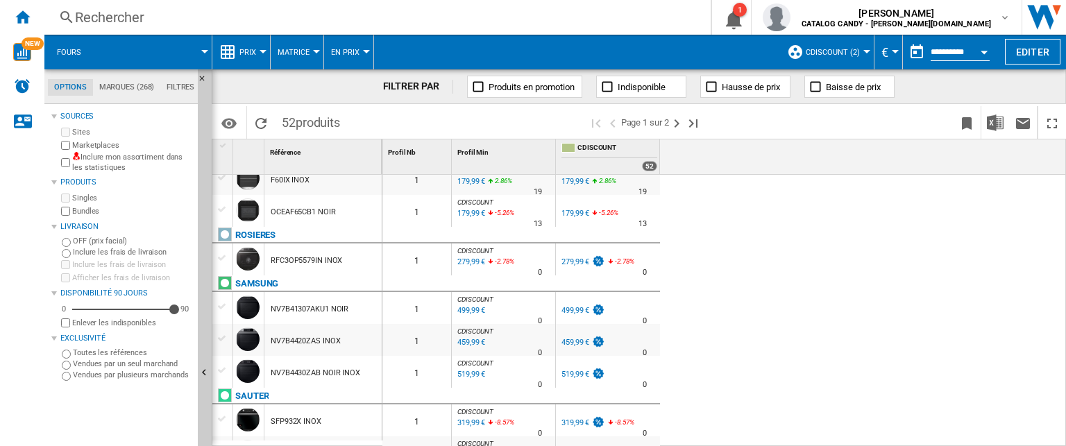
scroll to position [1527, 0]
